Goal: Task Accomplishment & Management: Complete application form

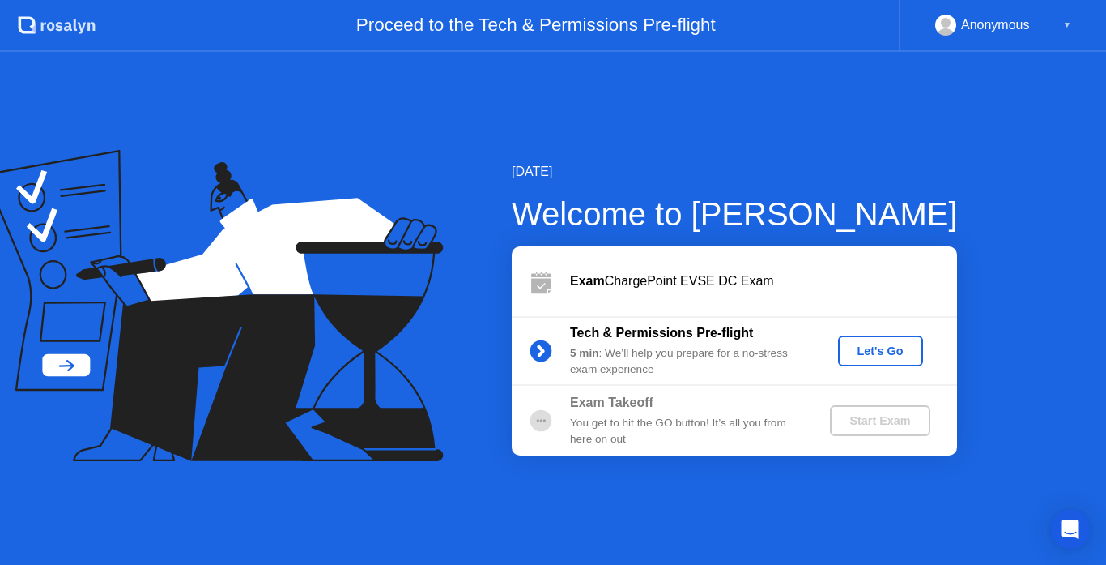
click at [876, 356] on div "Let's Go" at bounding box center [881, 350] width 72 height 13
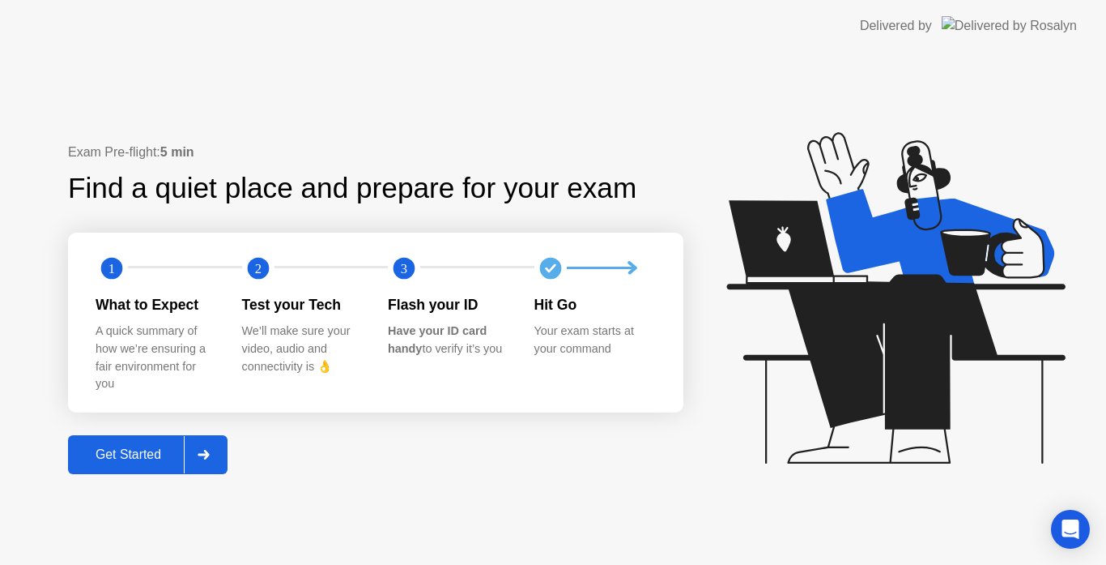
click at [139, 454] on div "Get Started" at bounding box center [128, 454] width 111 height 15
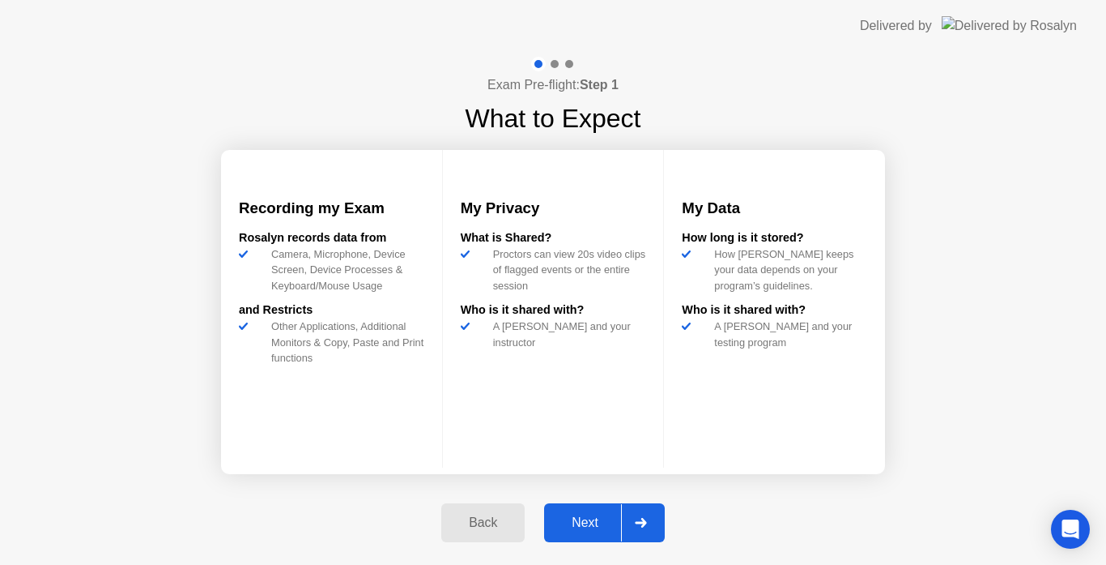
click at [588, 524] on div "Next" at bounding box center [585, 522] width 72 height 15
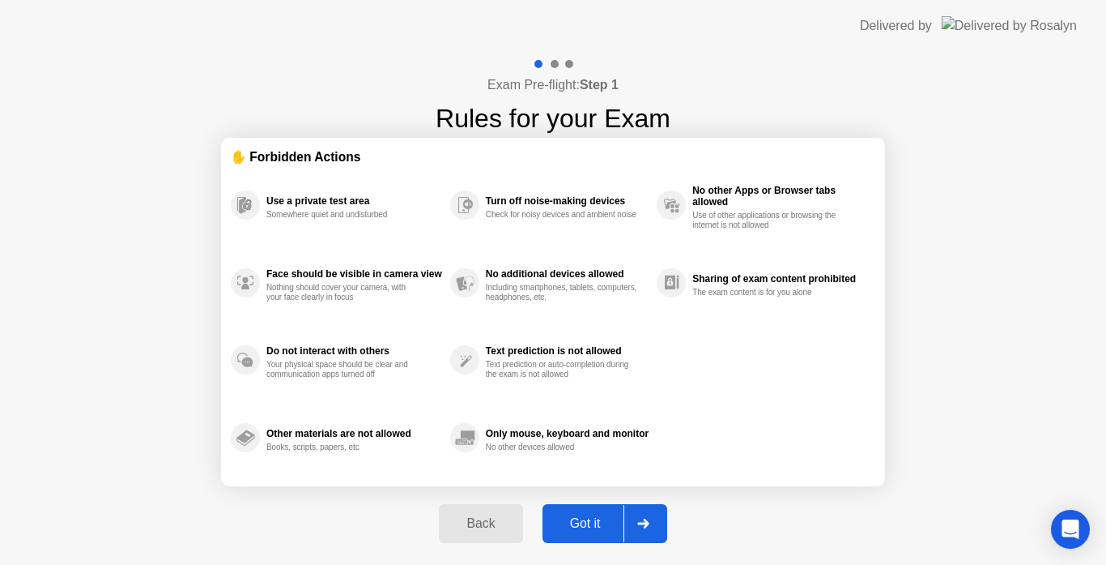
click at [588, 524] on div "Got it" at bounding box center [586, 523] width 76 height 15
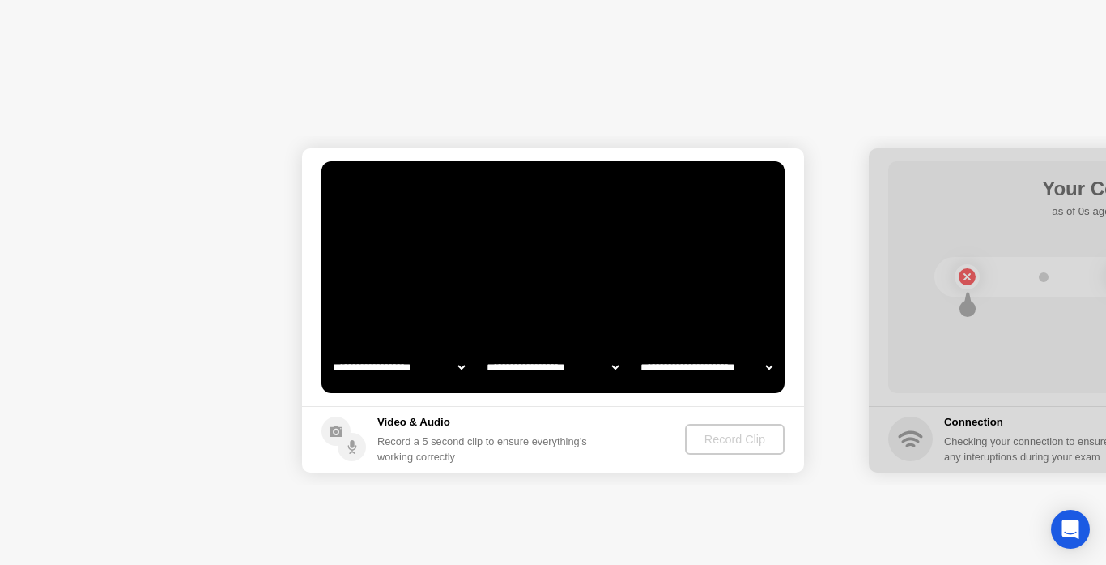
select select "**********"
select select "*******"
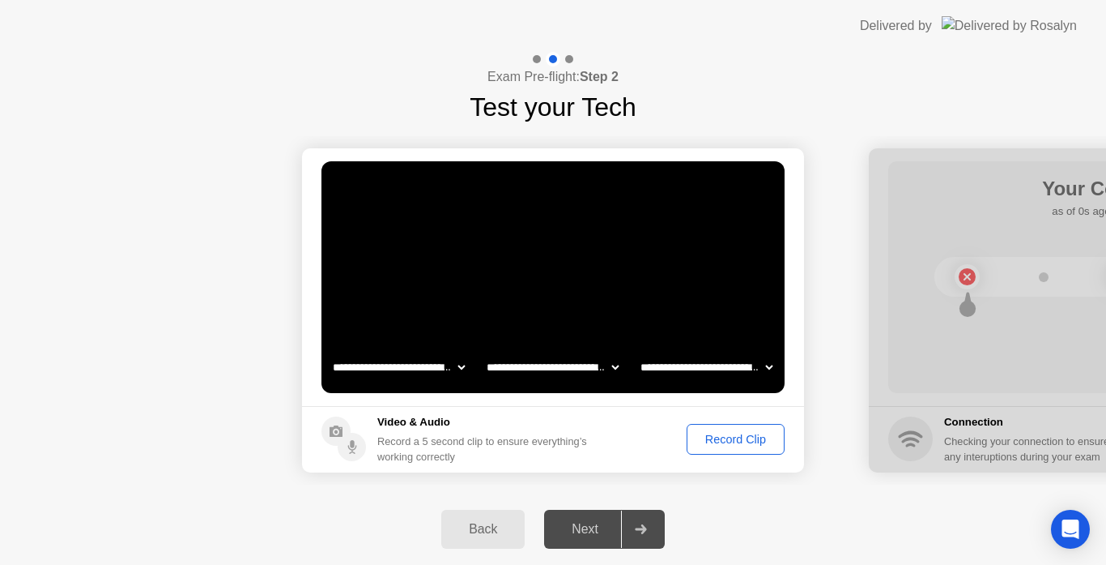
click at [730, 437] on div "Record Clip" at bounding box center [736, 439] width 87 height 13
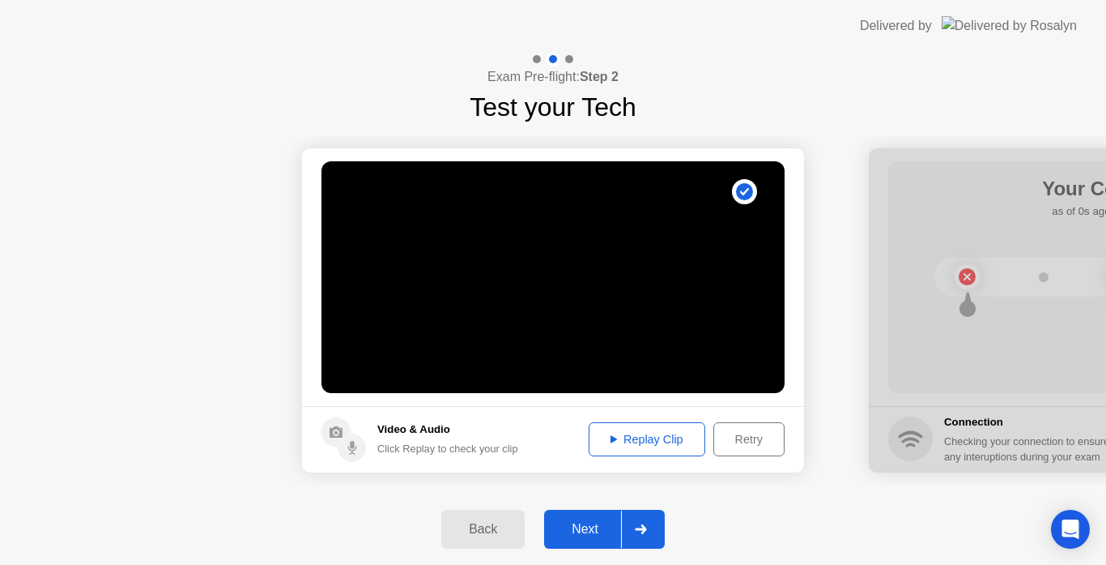
click at [636, 527] on icon at bounding box center [641, 529] width 12 height 10
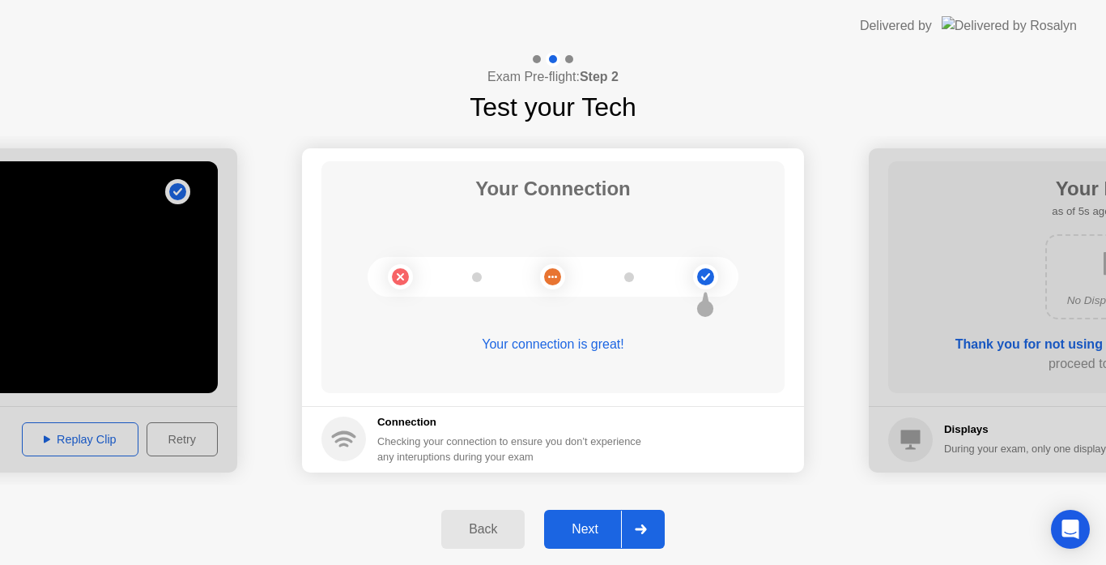
click at [603, 530] on div "Next" at bounding box center [585, 529] width 72 height 15
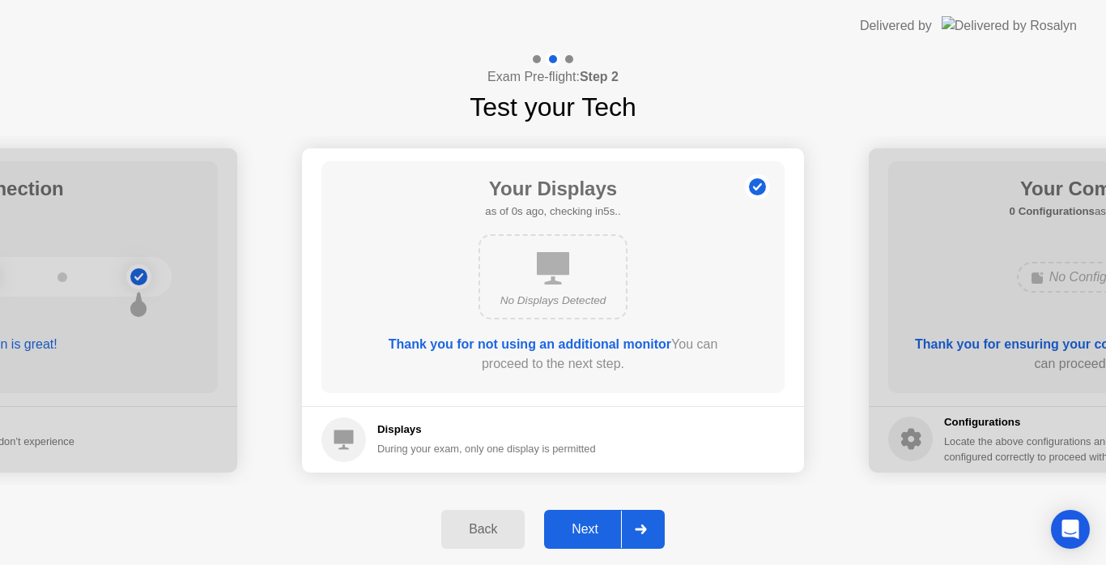
click at [603, 530] on div "Next" at bounding box center [585, 529] width 72 height 15
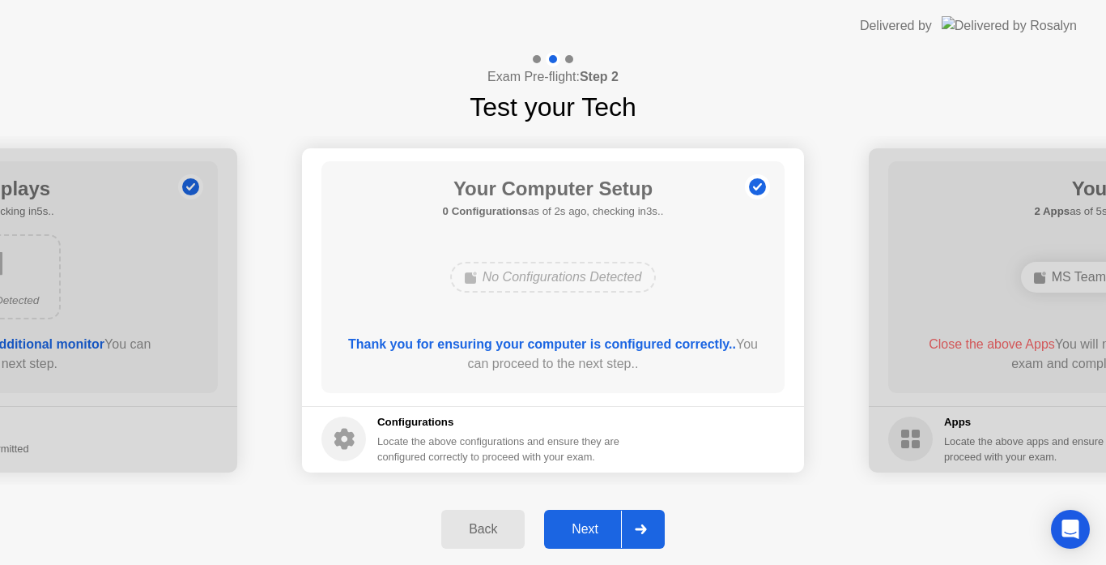
click at [603, 530] on div "Next" at bounding box center [585, 529] width 72 height 15
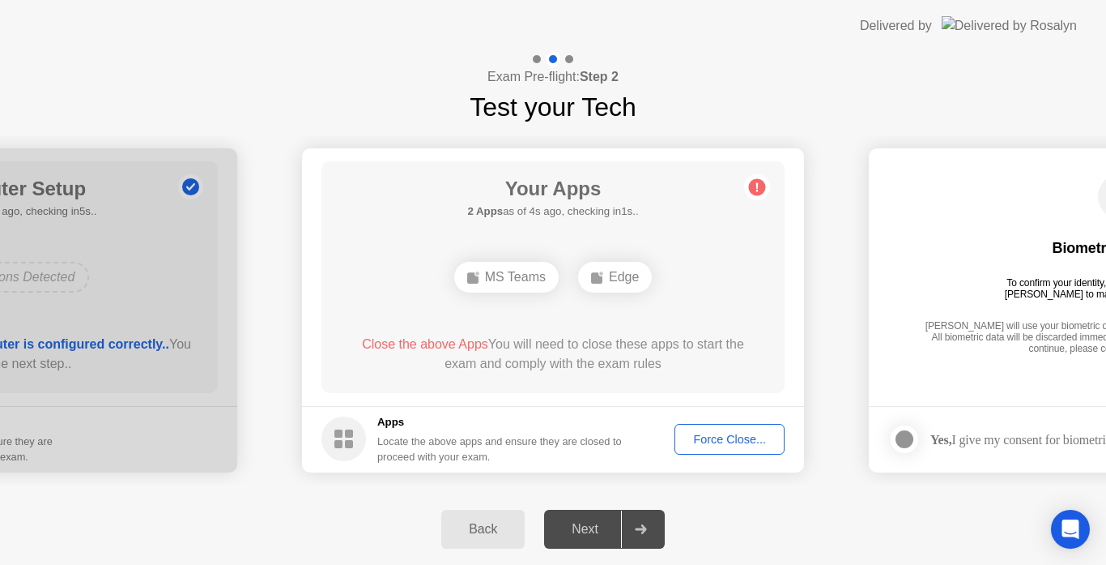
click at [710, 443] on div "Force Close..." at bounding box center [729, 439] width 99 height 13
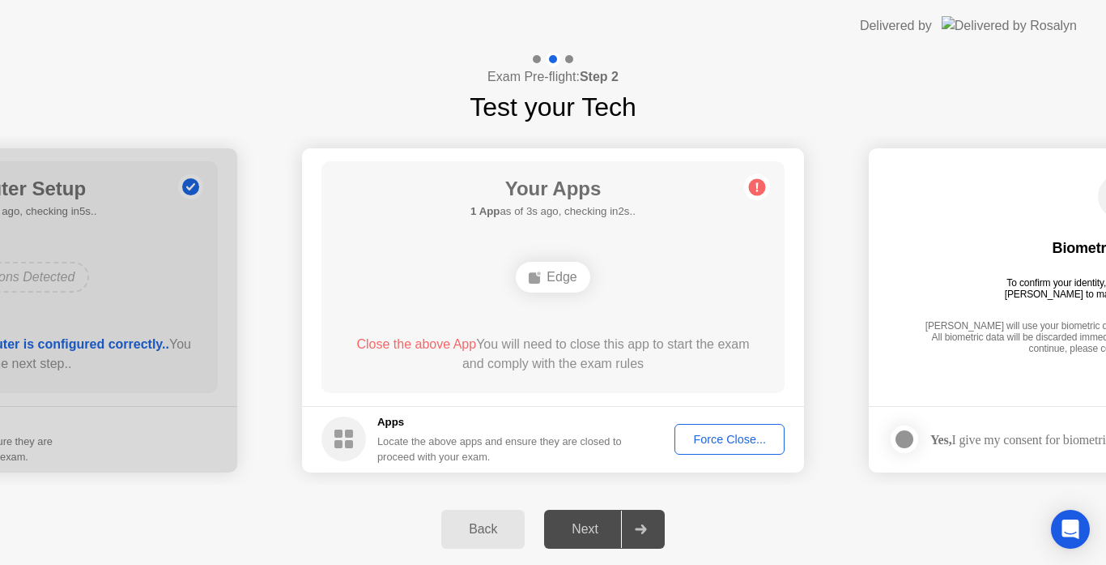
click at [722, 441] on div "Force Close..." at bounding box center [729, 439] width 99 height 13
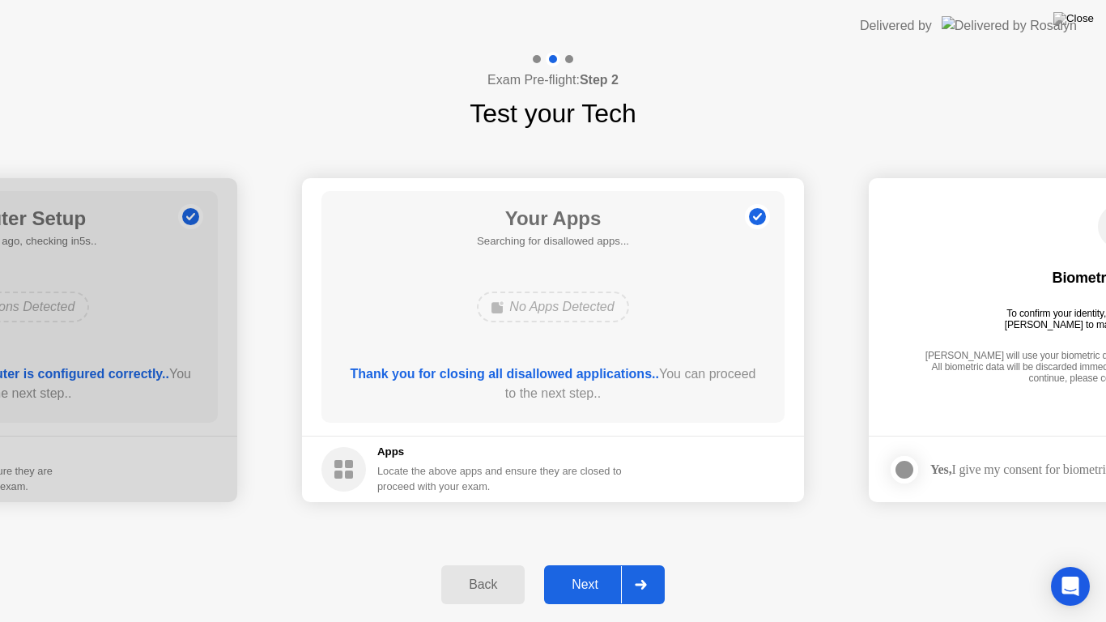
click at [582, 564] on div "Next" at bounding box center [585, 585] width 72 height 15
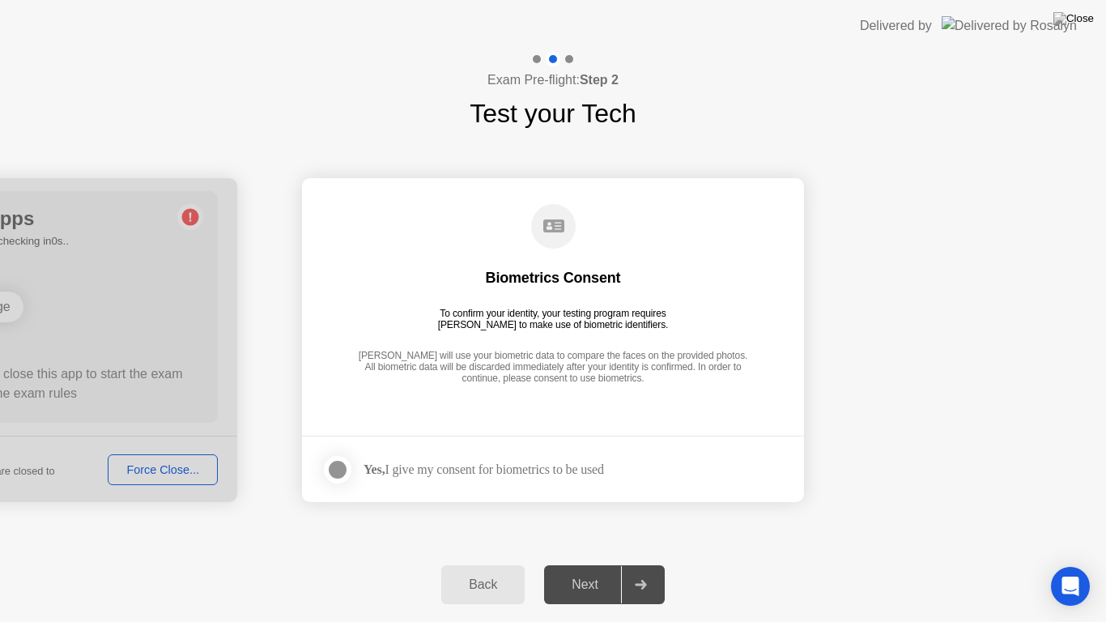
click at [335, 467] on div at bounding box center [337, 469] width 19 height 19
click at [582, 564] on div "Next" at bounding box center [585, 585] width 72 height 15
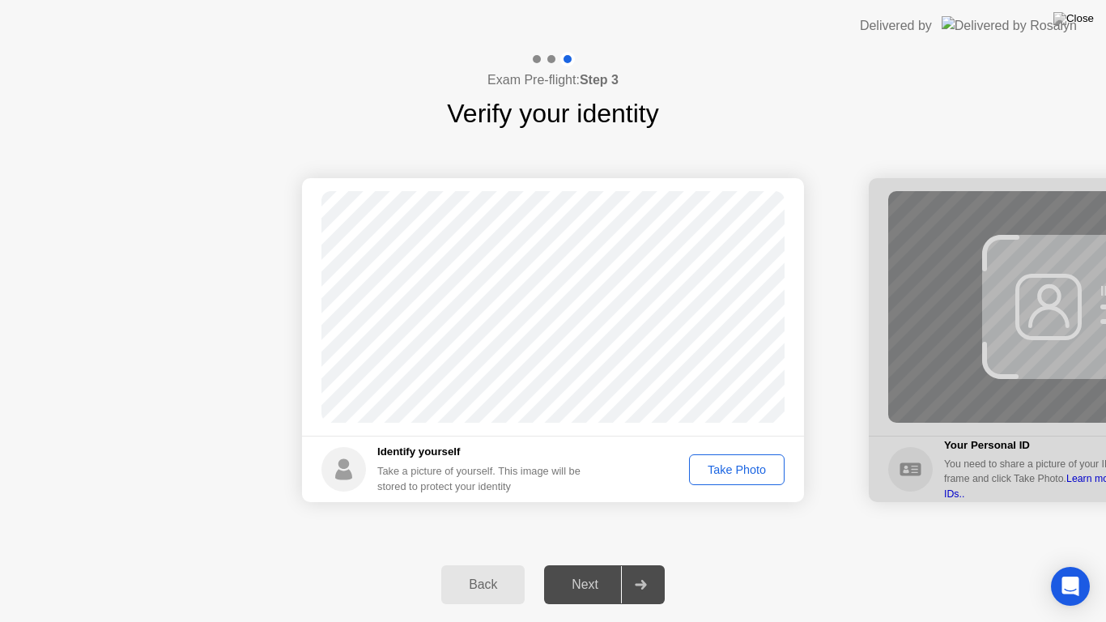
click at [726, 471] on div "Take Photo" at bounding box center [737, 469] width 84 height 13
click at [638, 564] on icon at bounding box center [641, 585] width 12 height 10
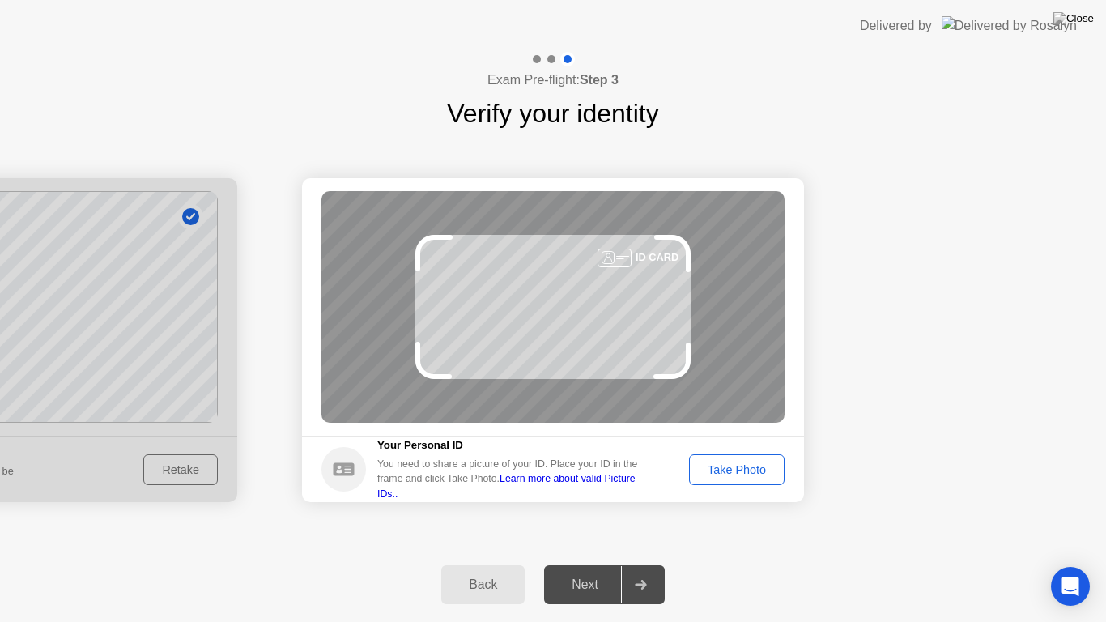
click at [704, 468] on div "Take Photo" at bounding box center [737, 469] width 84 height 13
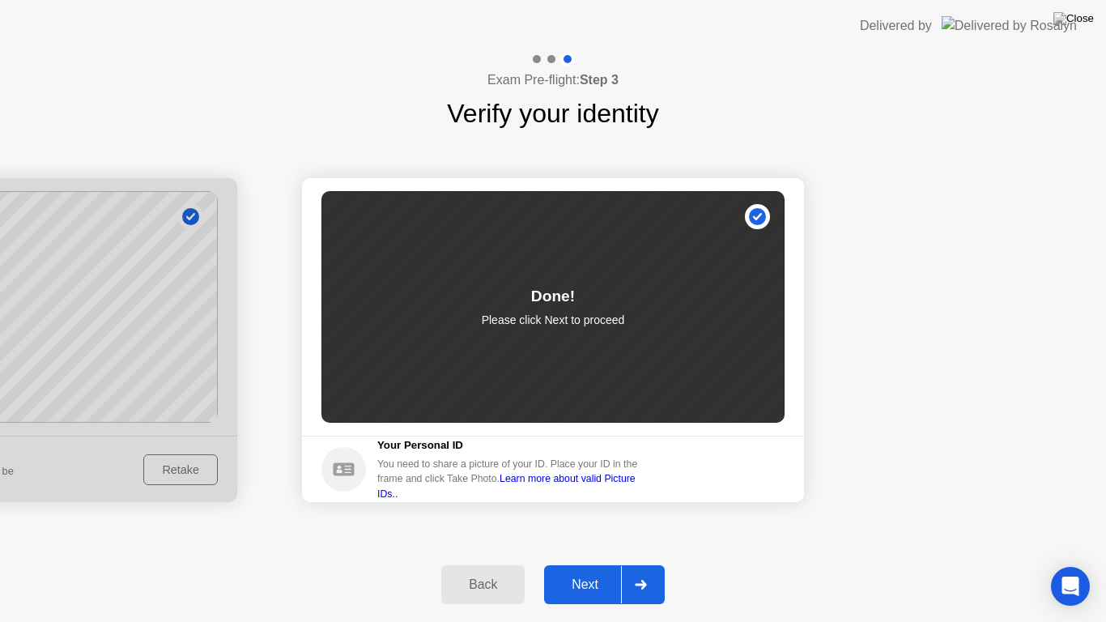
click at [575, 564] on div "Next" at bounding box center [585, 585] width 72 height 15
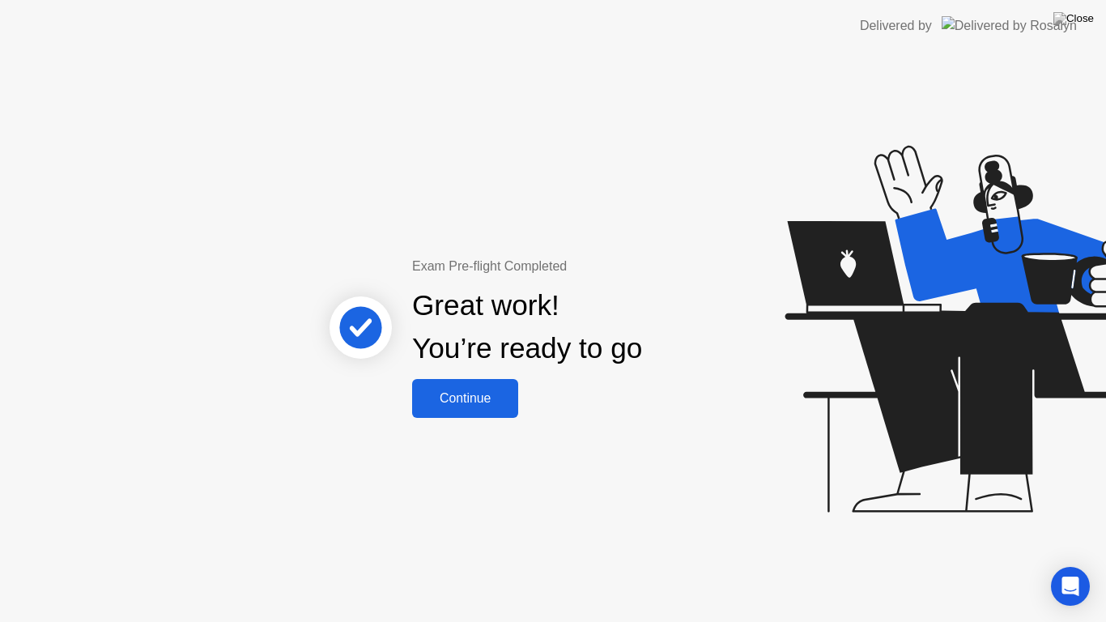
click at [483, 401] on div "Continue" at bounding box center [465, 398] width 96 height 15
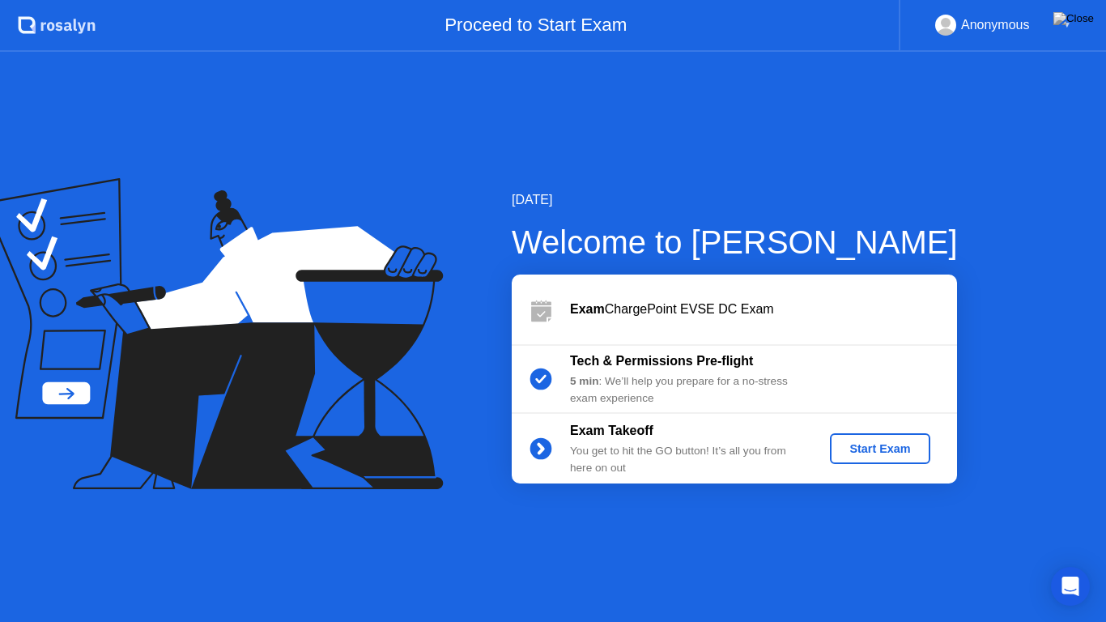
click at [876, 452] on div "Start Exam" at bounding box center [880, 448] width 87 height 13
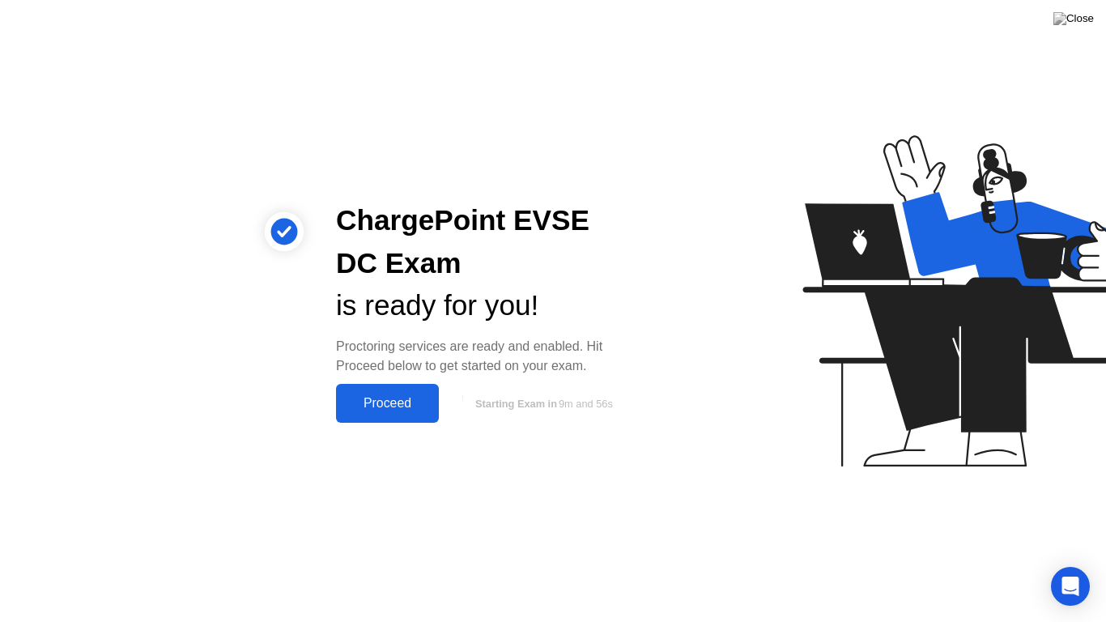
click at [380, 407] on div "Proceed" at bounding box center [387, 403] width 93 height 15
